Goal: Task Accomplishment & Management: Complete application form

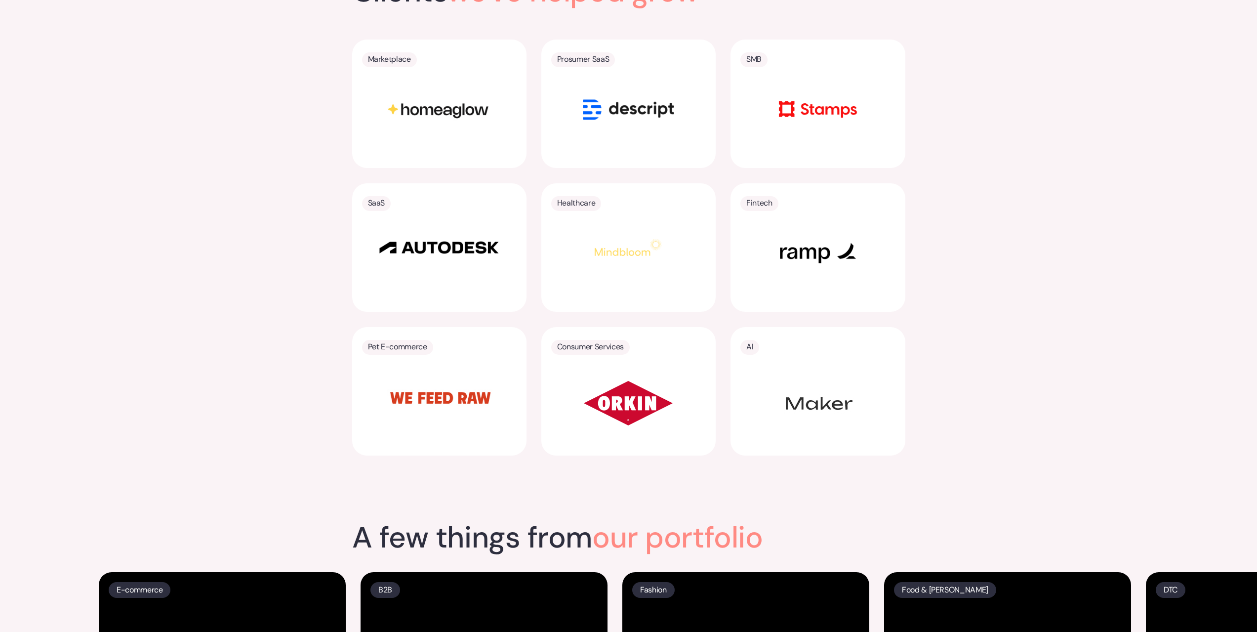
scroll to position [2618, 0]
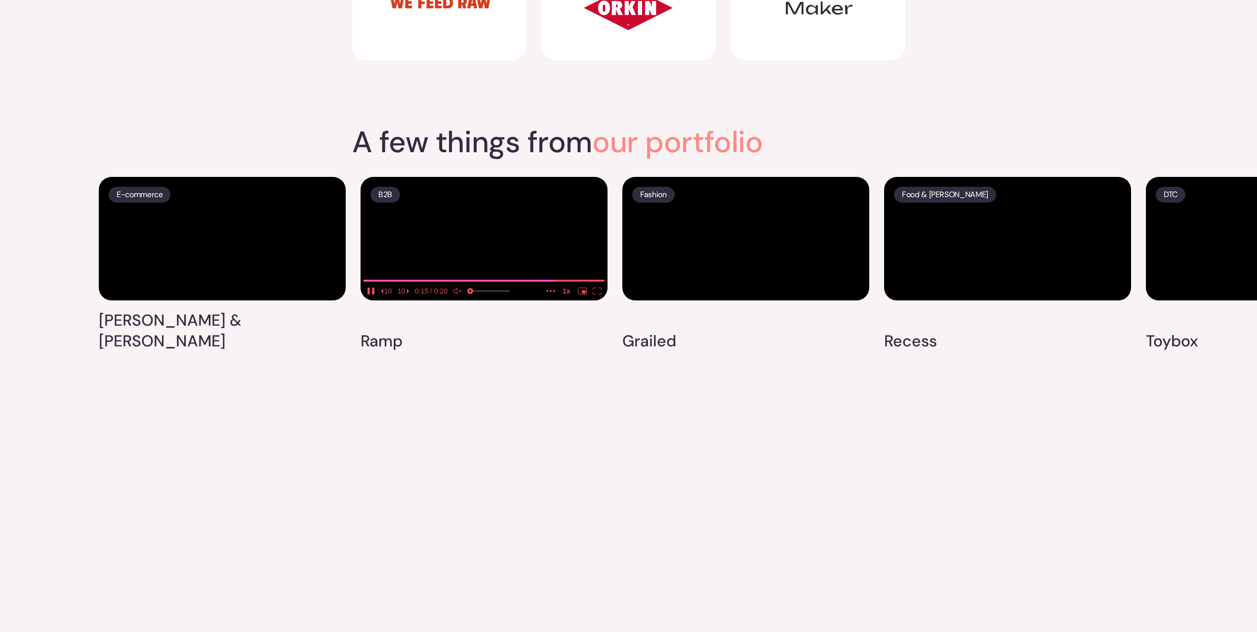
click at [456, 299] on video at bounding box center [484, 239] width 247 height 124
drag, startPoint x: 209, startPoint y: 463, endPoint x: 235, endPoint y: 465, distance: 26.2
type input "0.731716855690262"
click at [237, 301] on input "volume" at bounding box center [228, 293] width 40 height 16
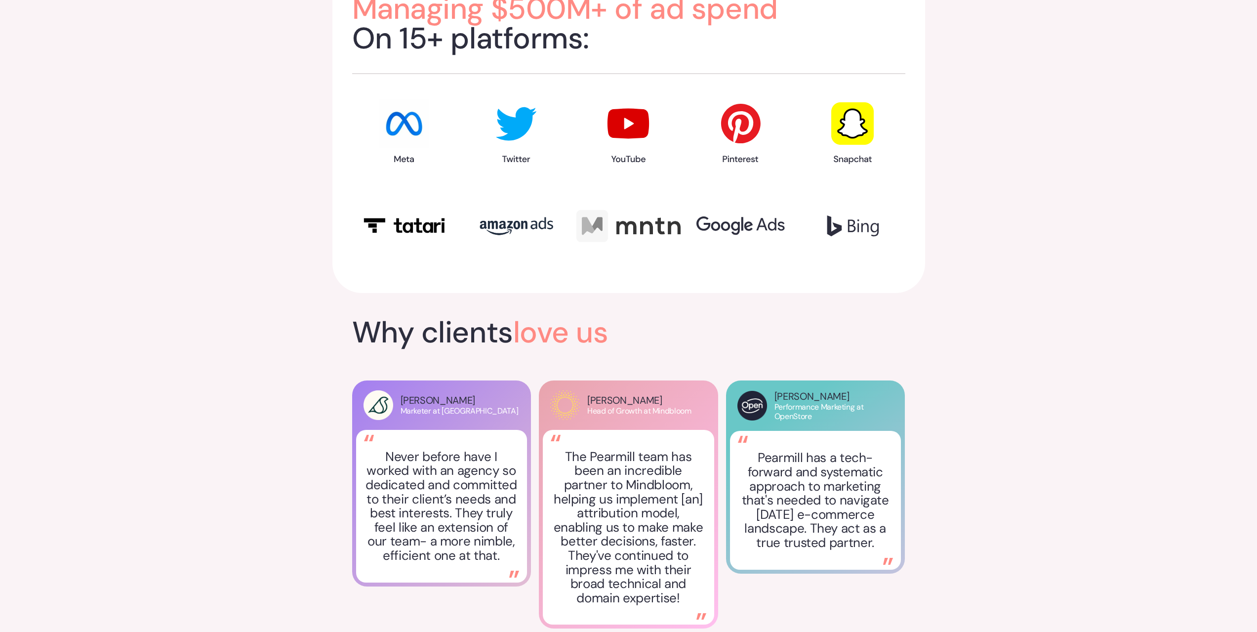
scroll to position [0, 0]
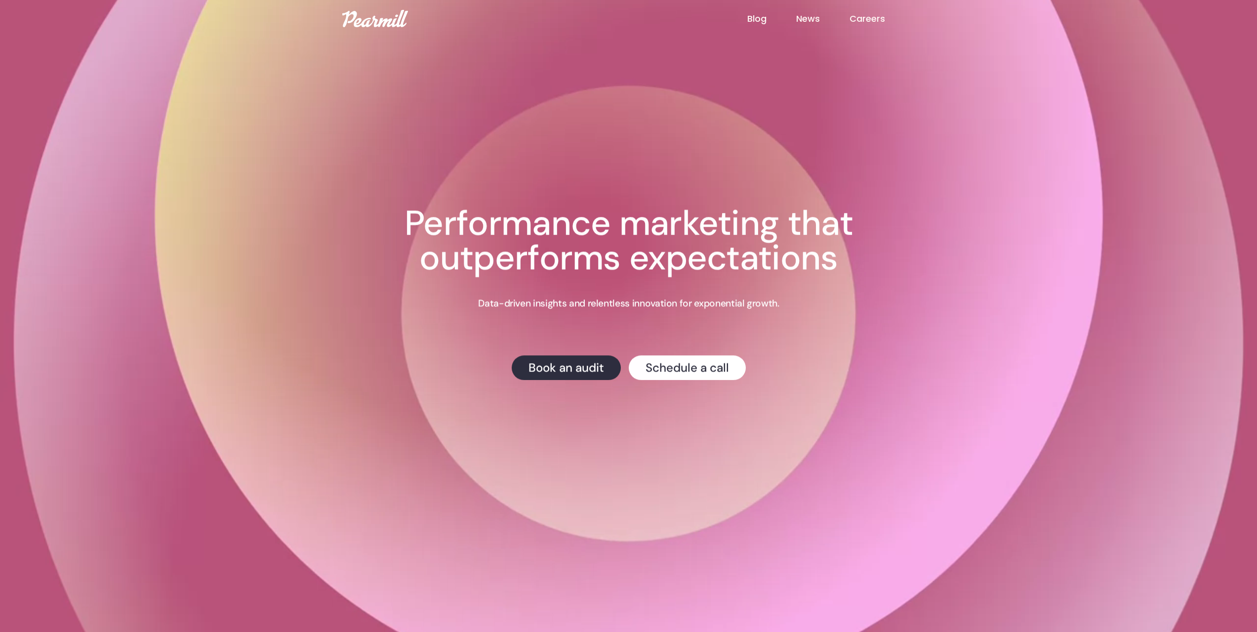
drag, startPoint x: 239, startPoint y: 490, endPoint x: 241, endPoint y: 253, distance: 237.2
click at [559, 370] on link "Book an audit" at bounding box center [566, 367] width 109 height 25
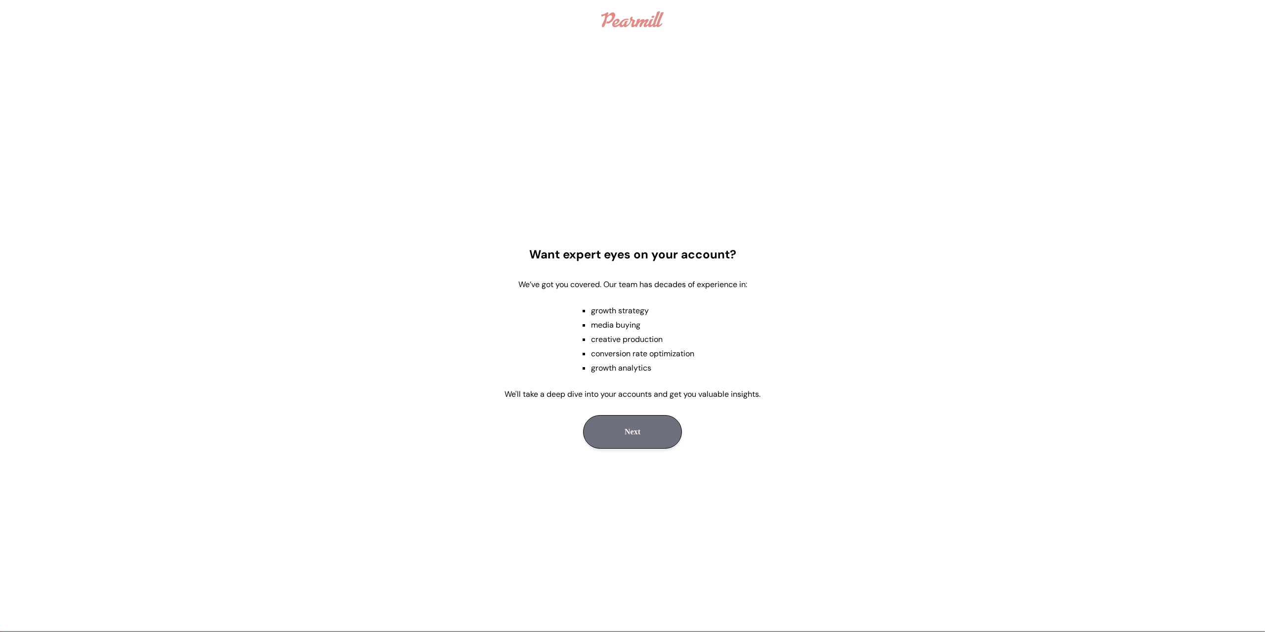
click at [646, 423] on button "Next" at bounding box center [632, 432] width 99 height 34
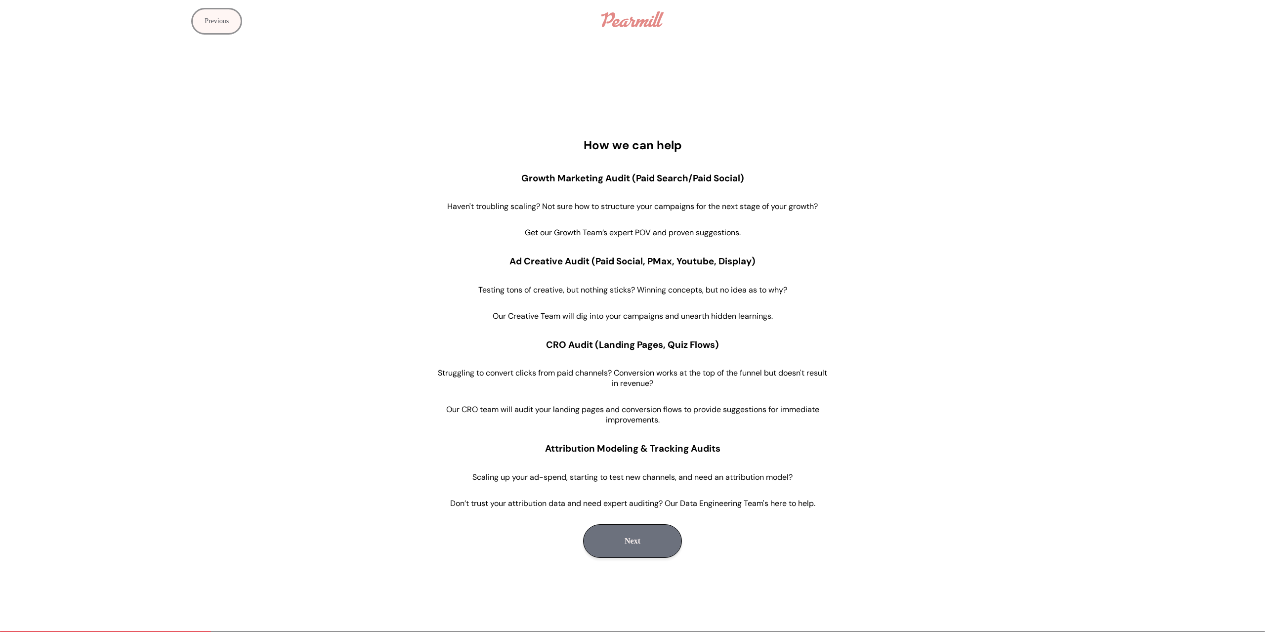
click at [636, 533] on button "Next" at bounding box center [632, 541] width 99 height 34
